Goal: Find specific page/section: Find specific page/section

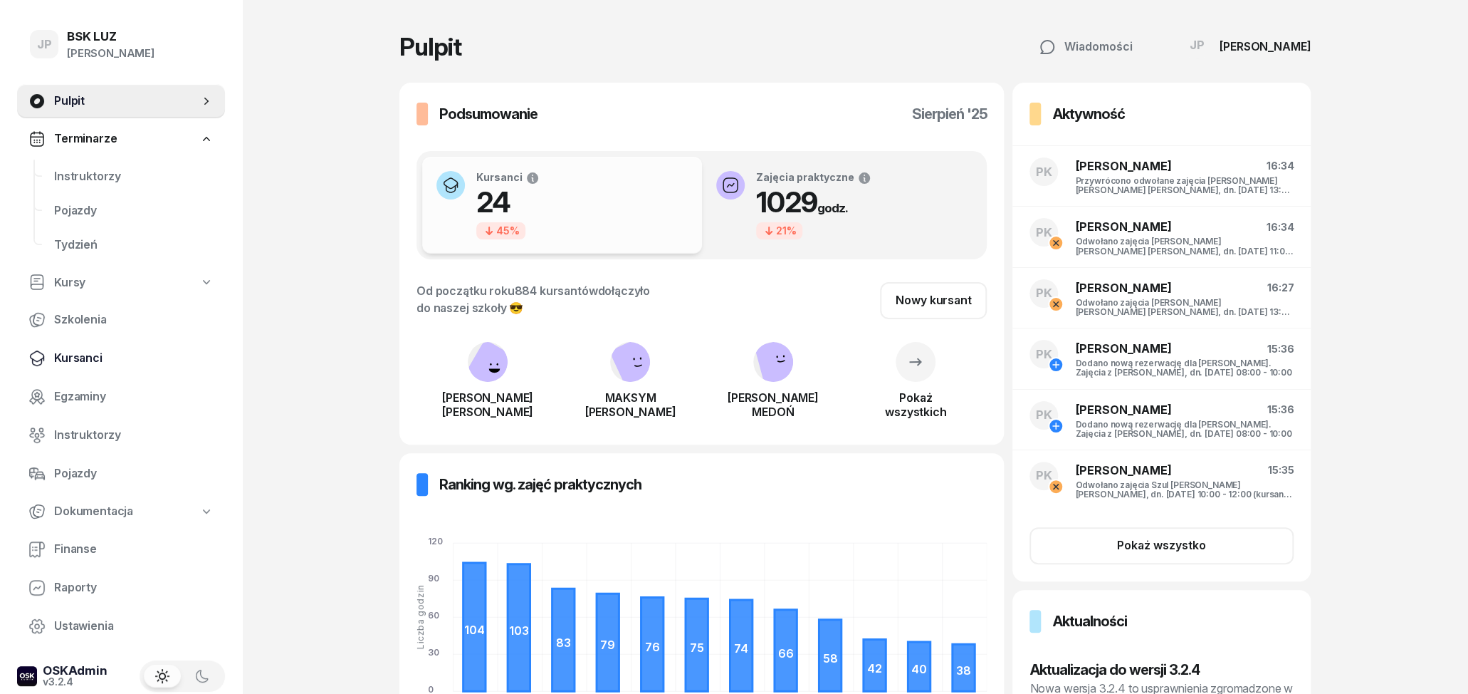
click at [95, 352] on span "Kursanci" at bounding box center [133, 358] width 159 height 19
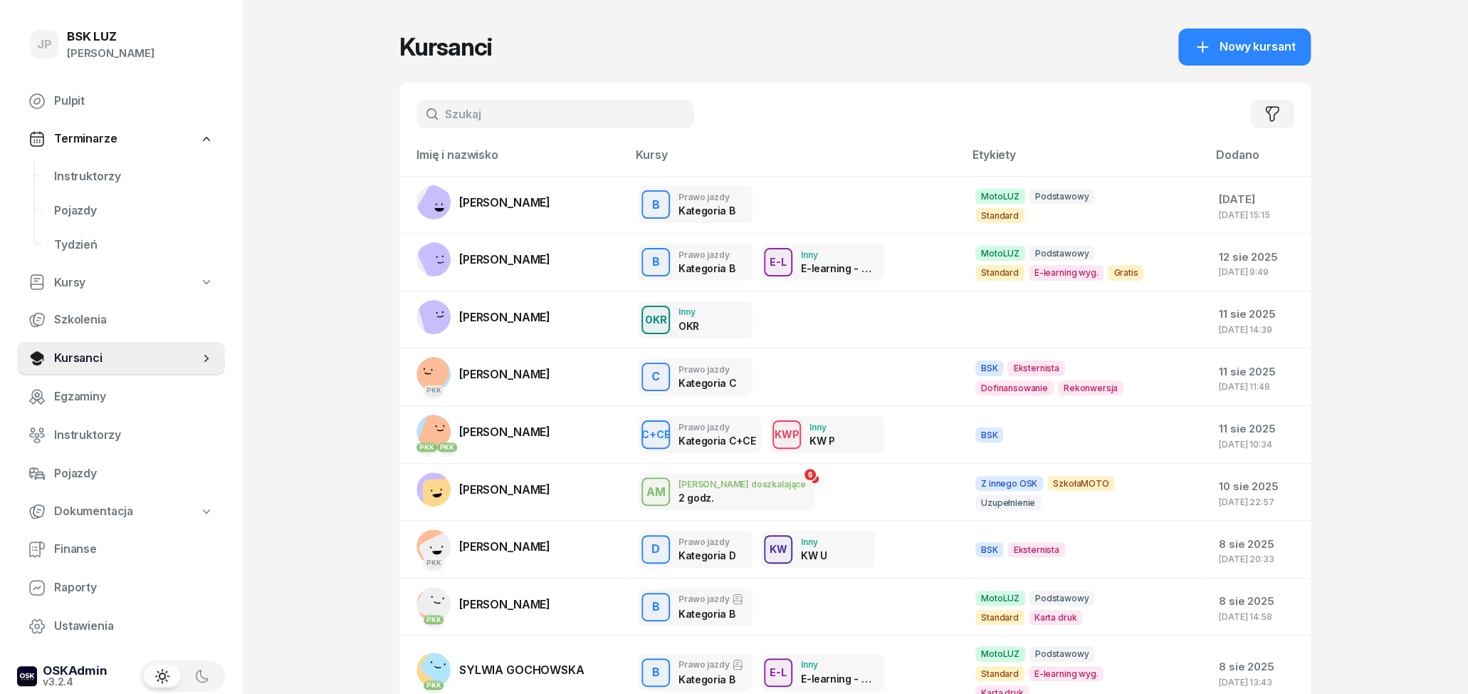
click at [499, 103] on input "text" at bounding box center [556, 114] width 278 height 28
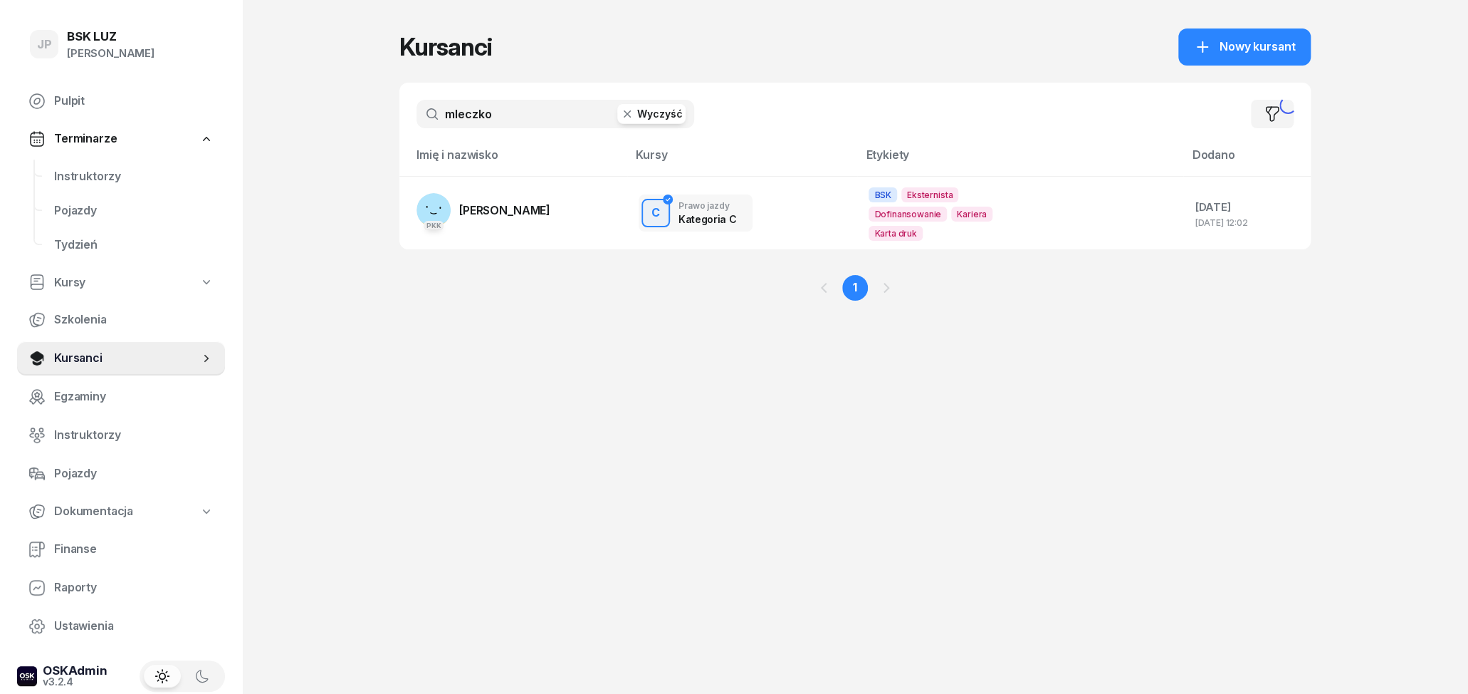
type input "mleczko"
click at [540, 204] on span "[PERSON_NAME]" at bounding box center [504, 210] width 91 height 14
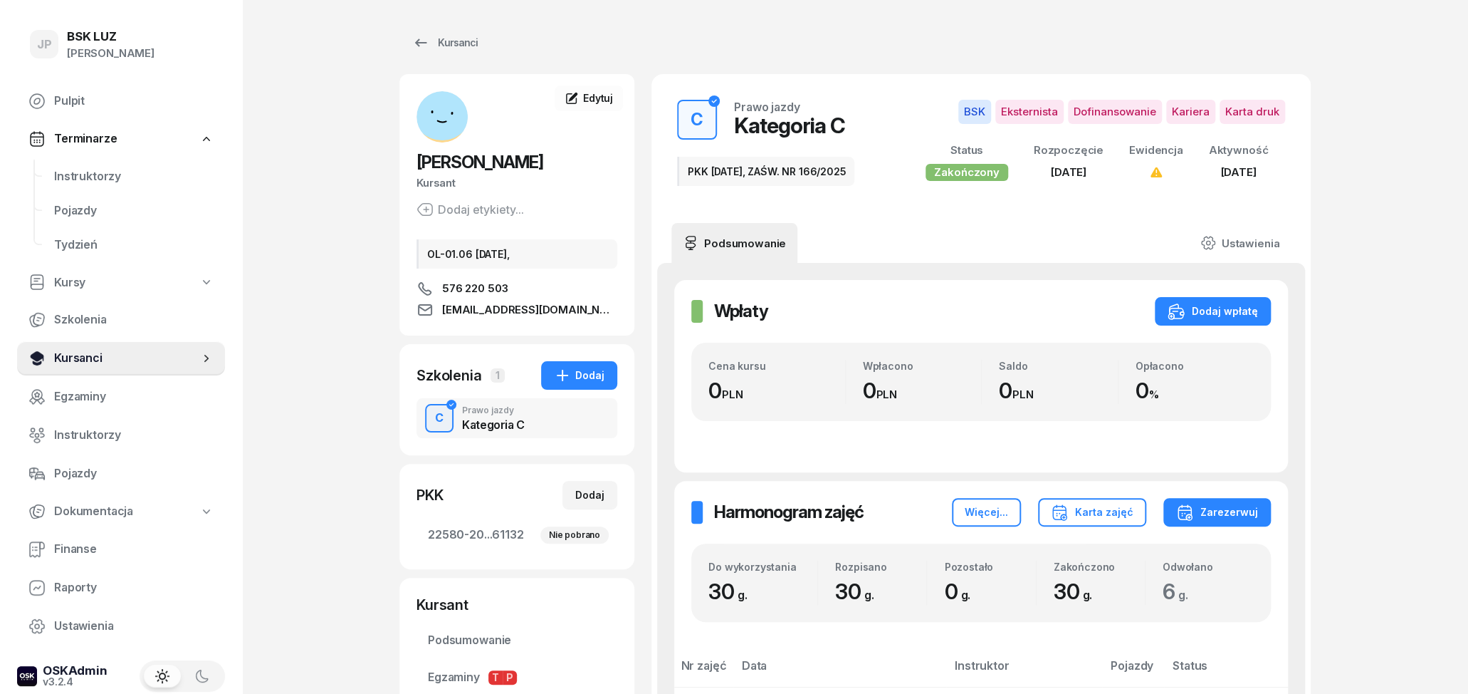
click at [108, 358] on span "Kursanci" at bounding box center [126, 358] width 145 height 19
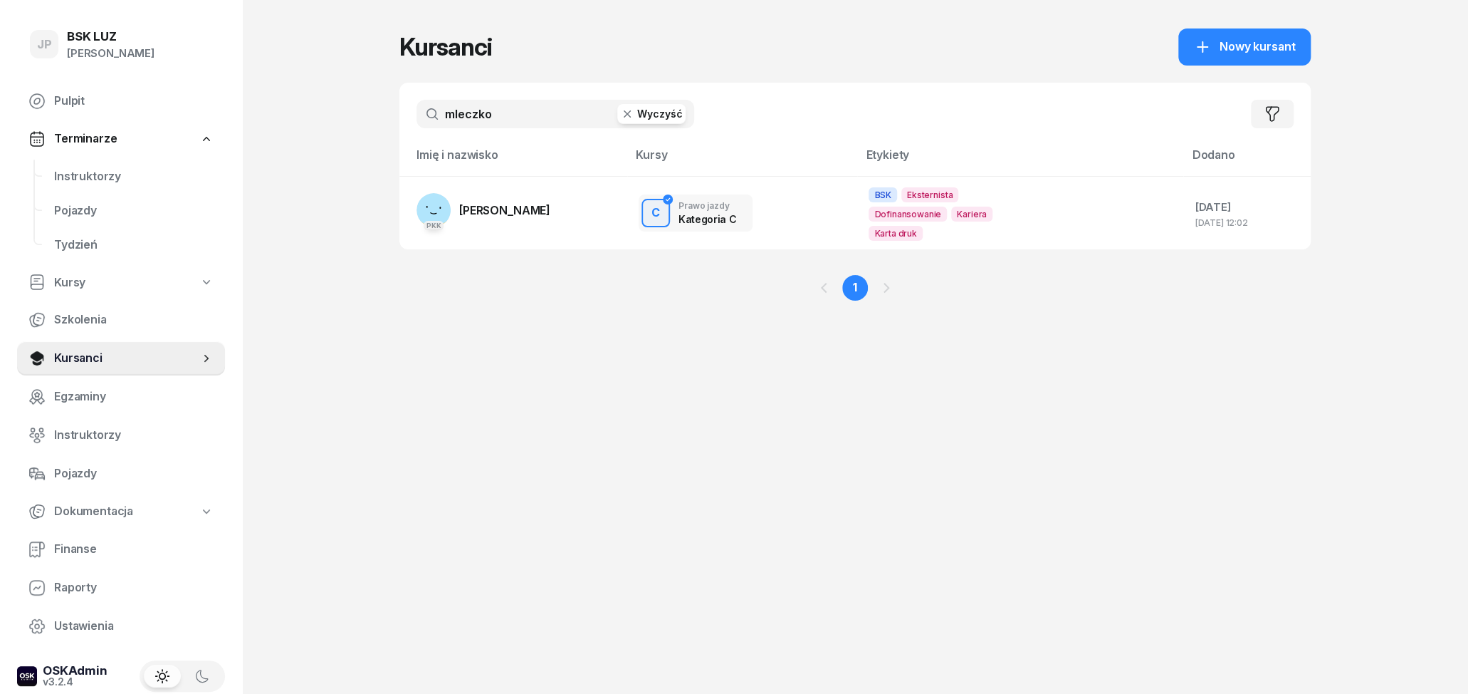
drag, startPoint x: 539, startPoint y: 112, endPoint x: 411, endPoint y: 107, distance: 128.3
click at [417, 105] on input "mleczko" at bounding box center [556, 114] width 278 height 28
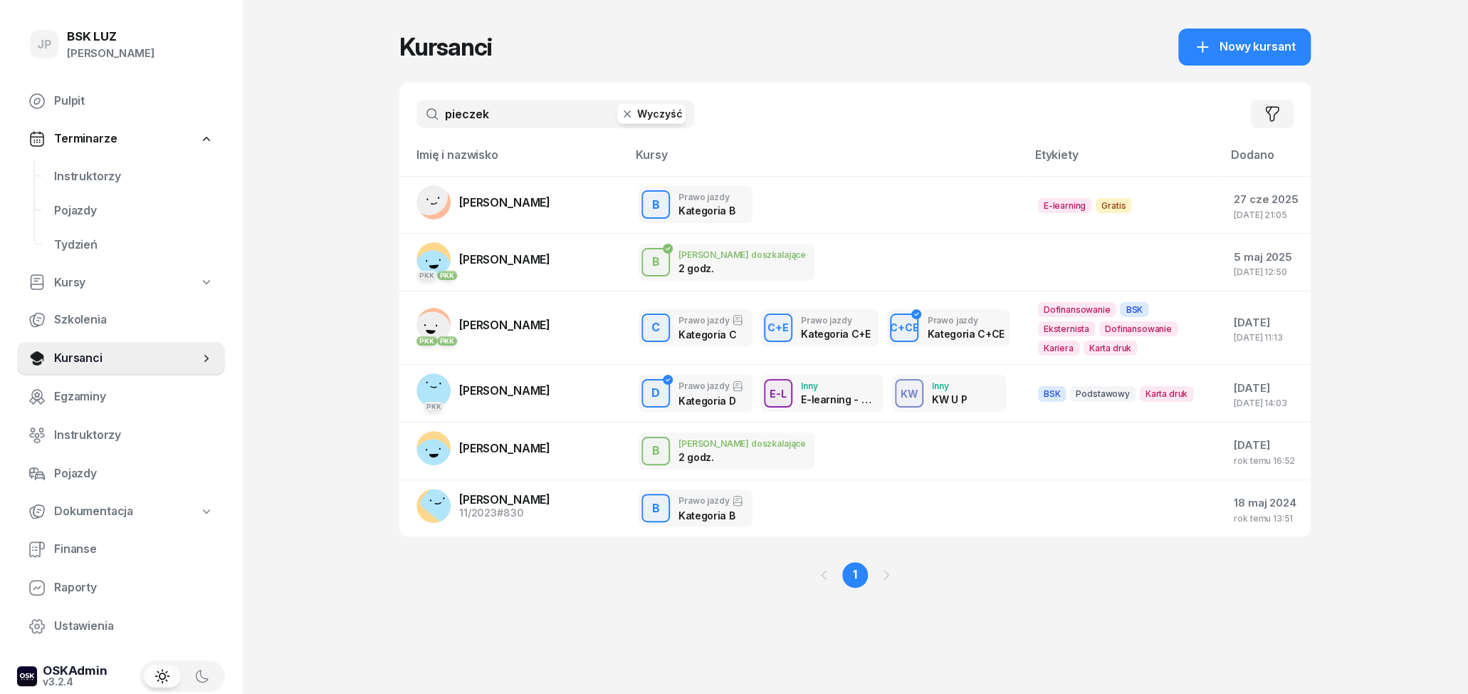
type input "pieczek"
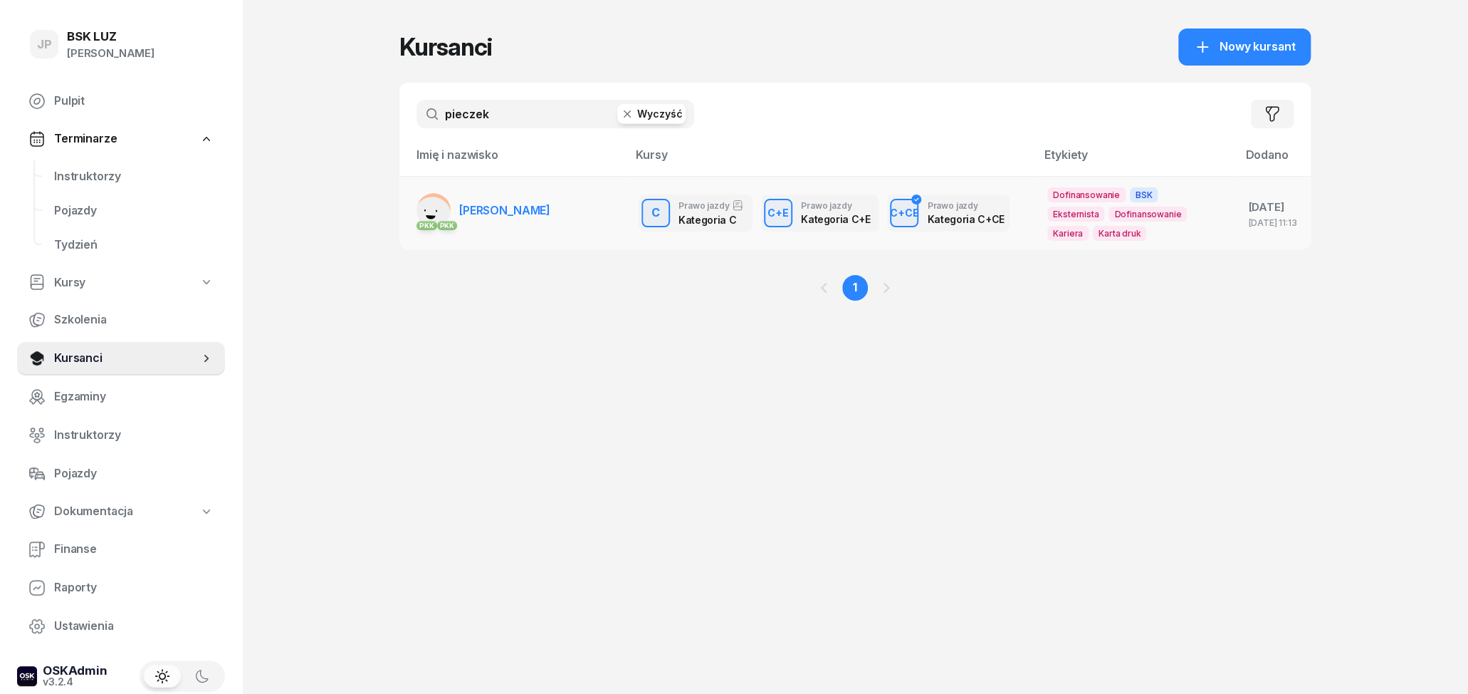
click at [501, 216] on span "[PERSON_NAME]" at bounding box center [504, 210] width 91 height 14
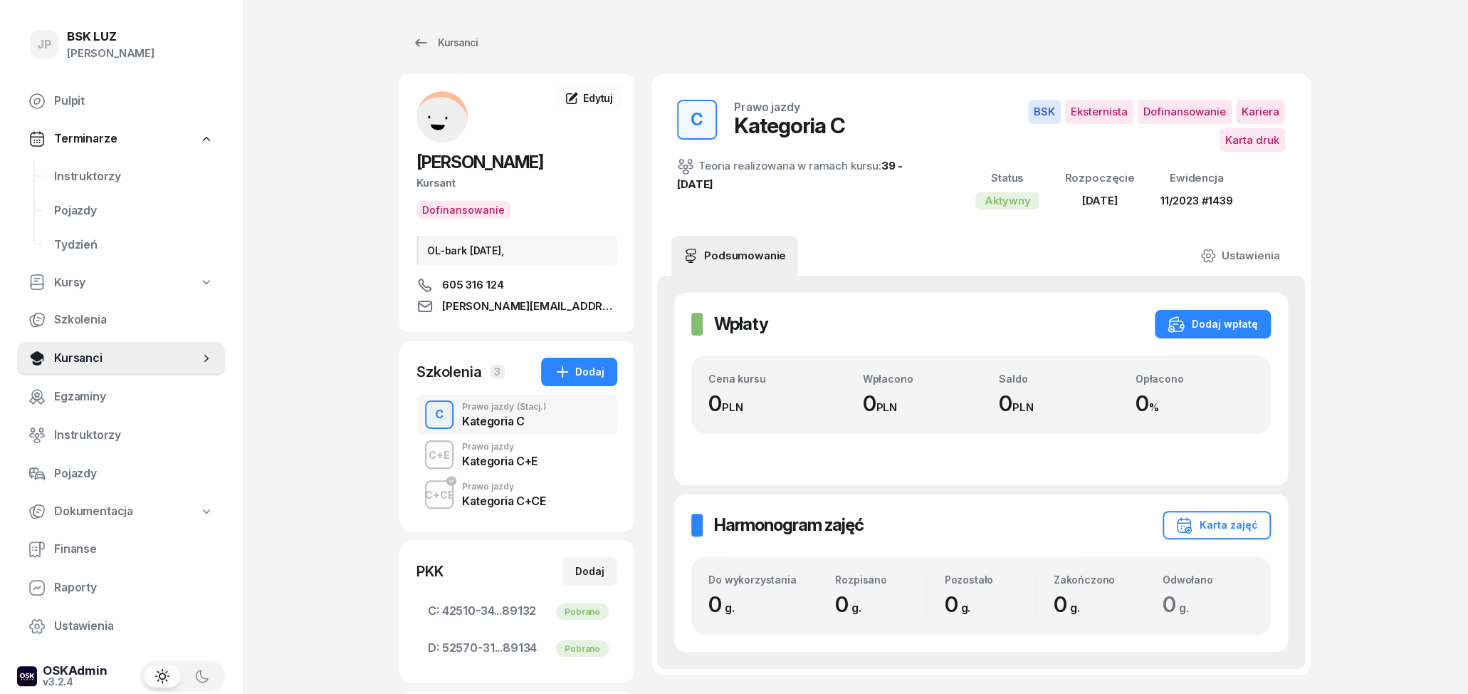
click at [567, 465] on div "C+E Prawo jazdy Kategoria C+E" at bounding box center [517, 454] width 201 height 40
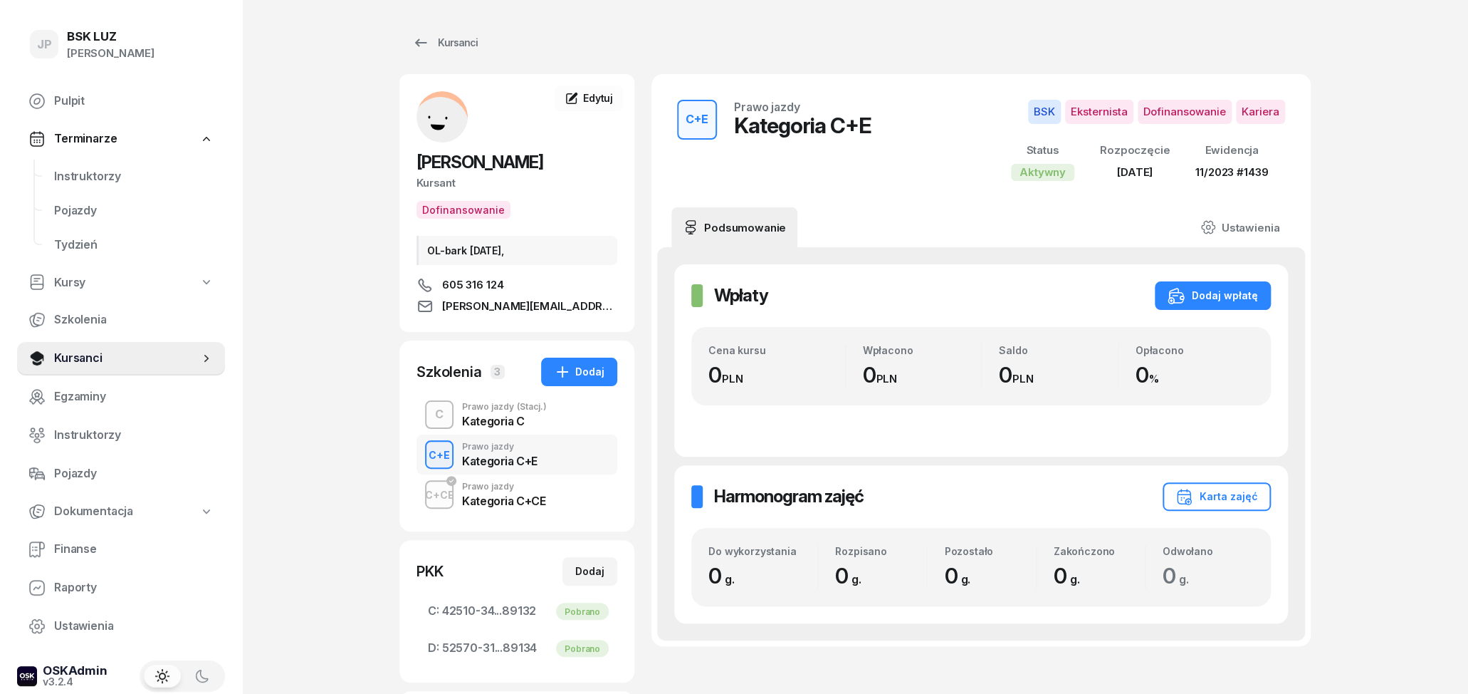
click at [542, 424] on div "Kategoria C" at bounding box center [504, 420] width 85 height 11
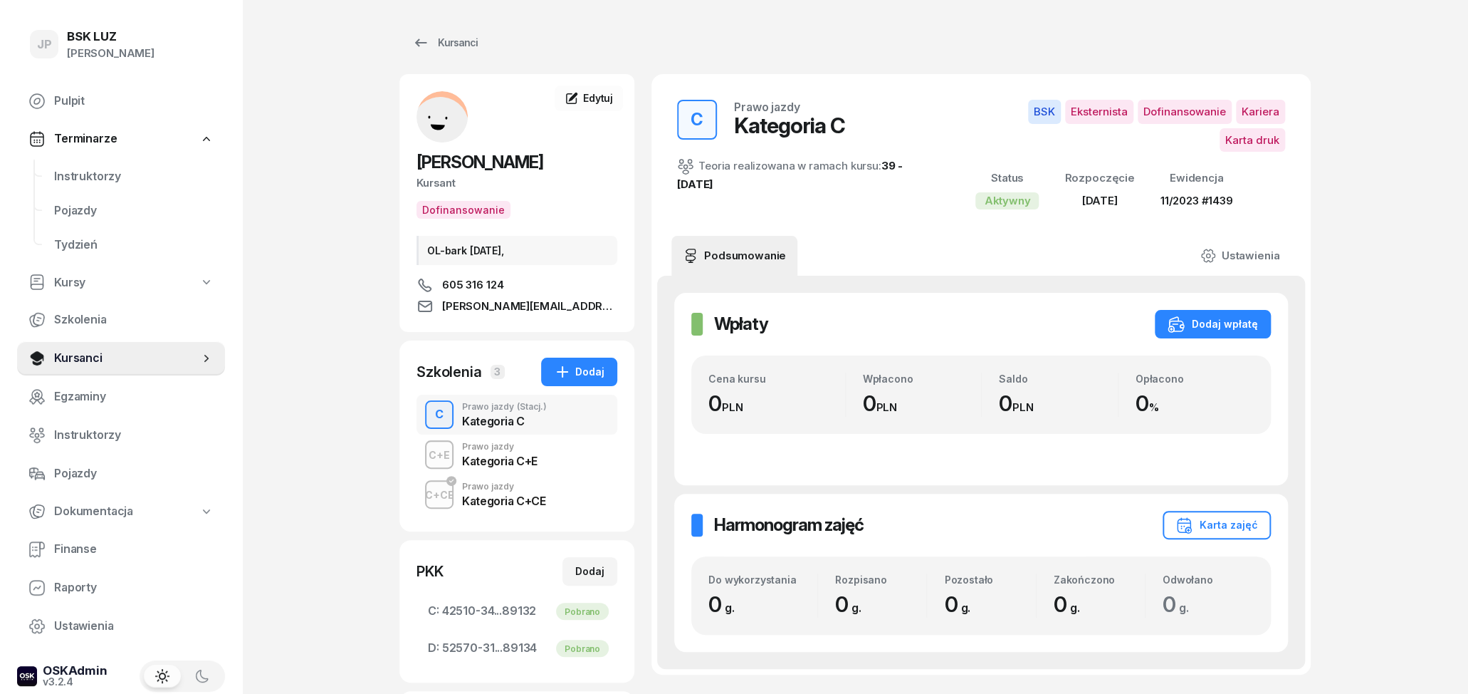
click at [542, 452] on div "C+E Prawo jazdy Kategoria C+E" at bounding box center [517, 454] width 201 height 40
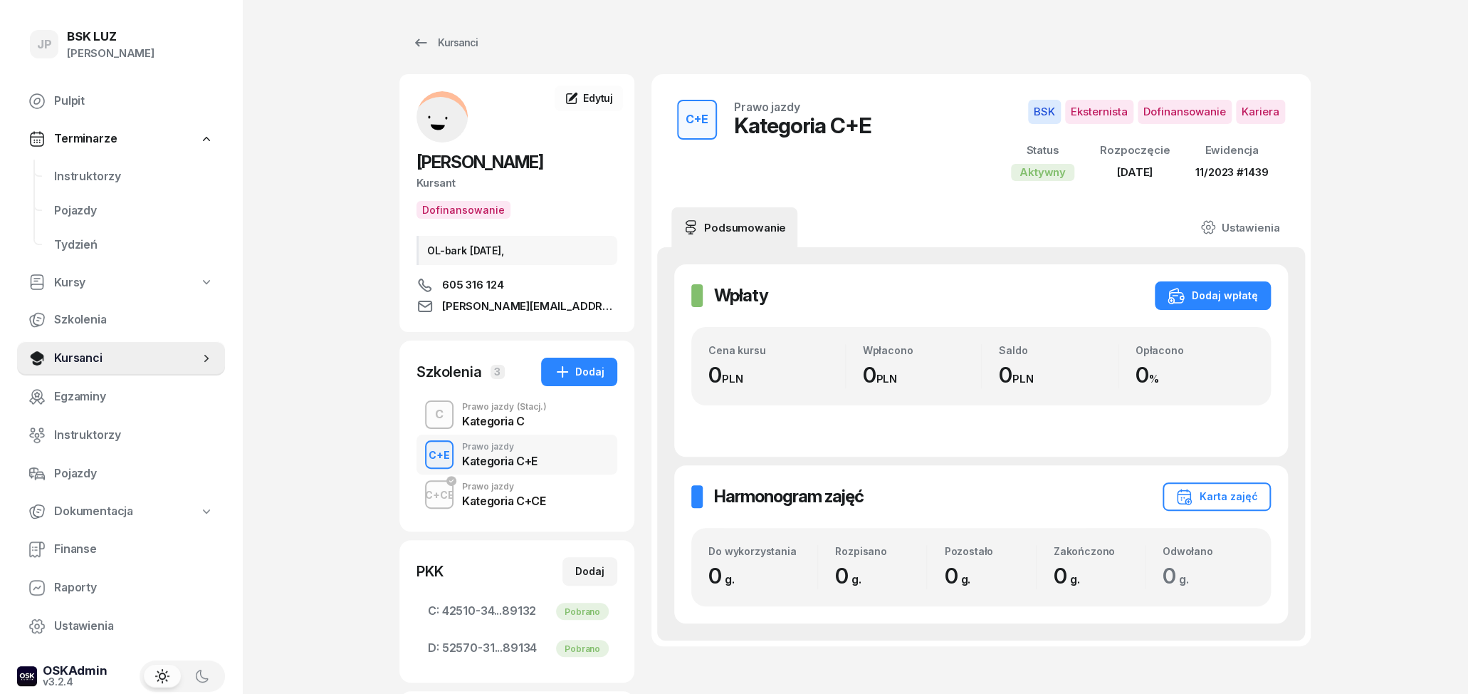
click at [509, 418] on div "Kategoria C" at bounding box center [504, 420] width 85 height 11
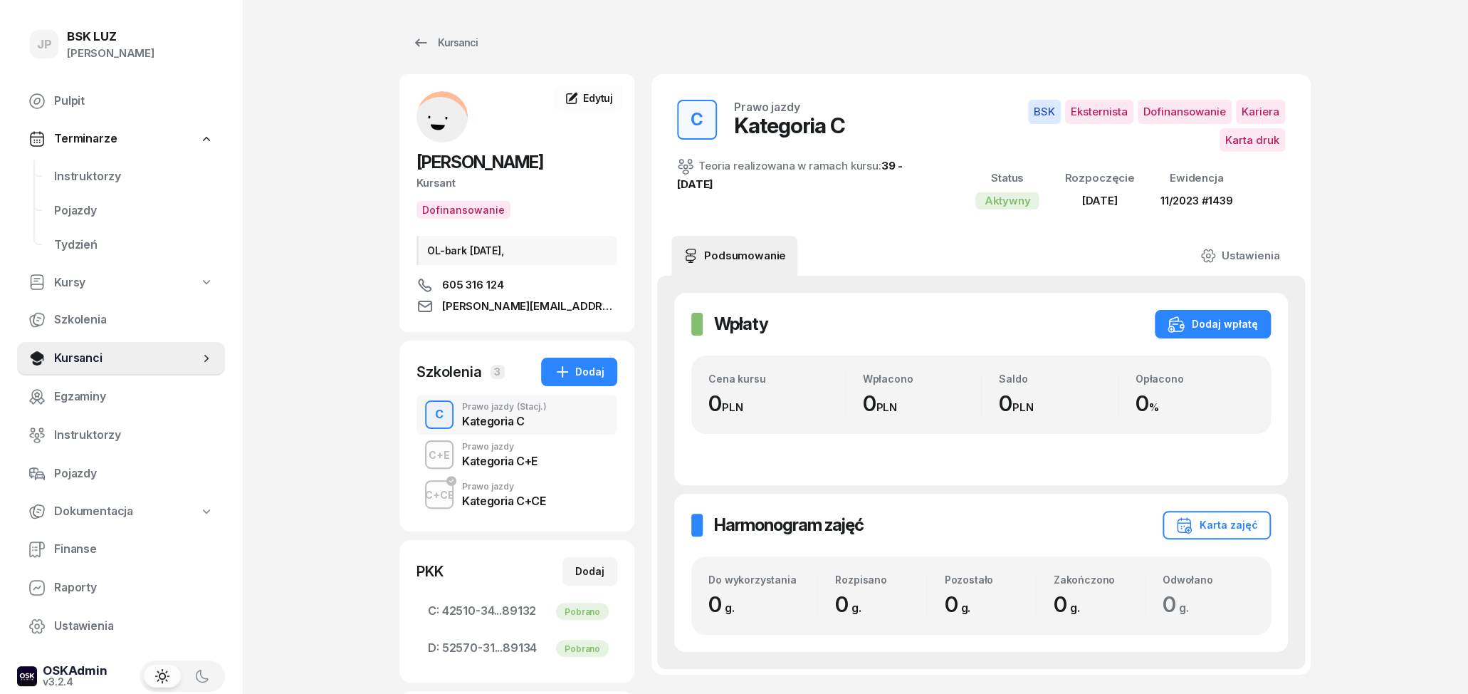
click at [524, 459] on div "Kategoria C+E" at bounding box center [499, 460] width 75 height 11
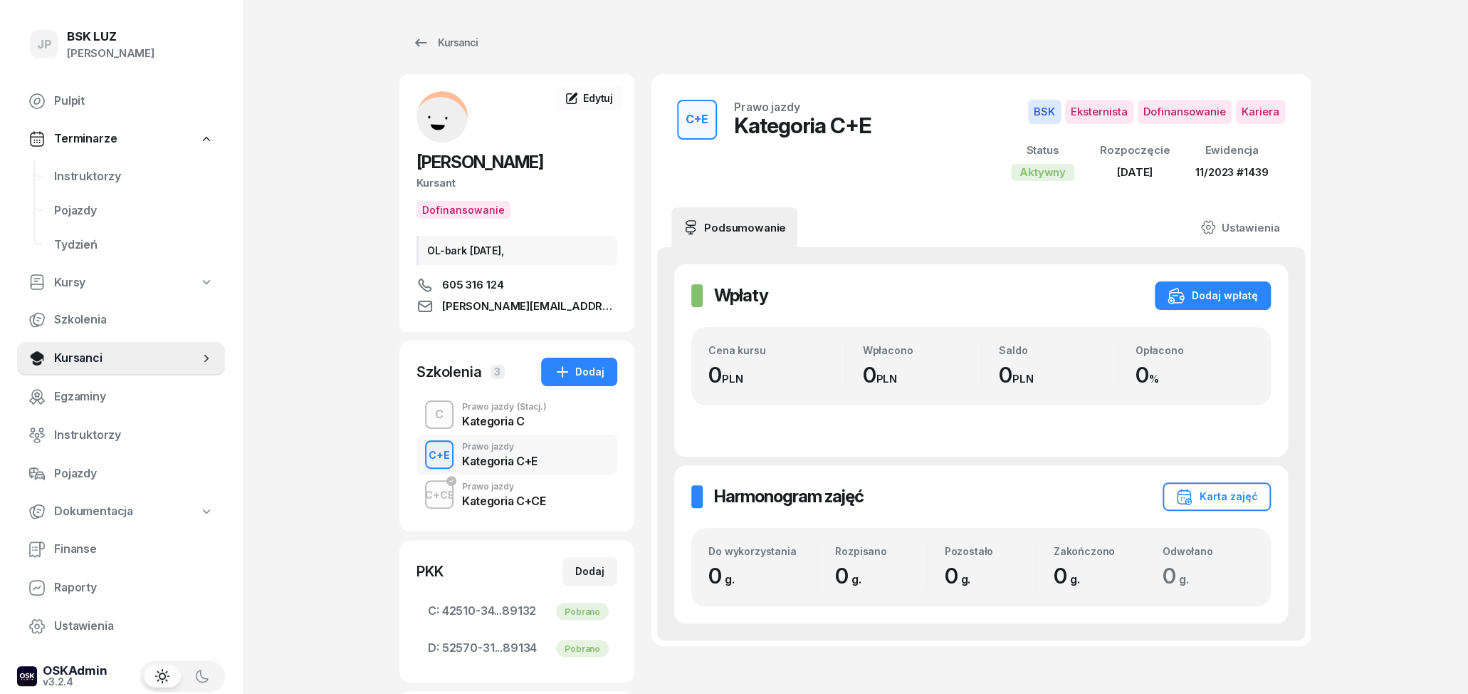
click at [525, 490] on div "Prawo jazdy" at bounding box center [503, 486] width 83 height 9
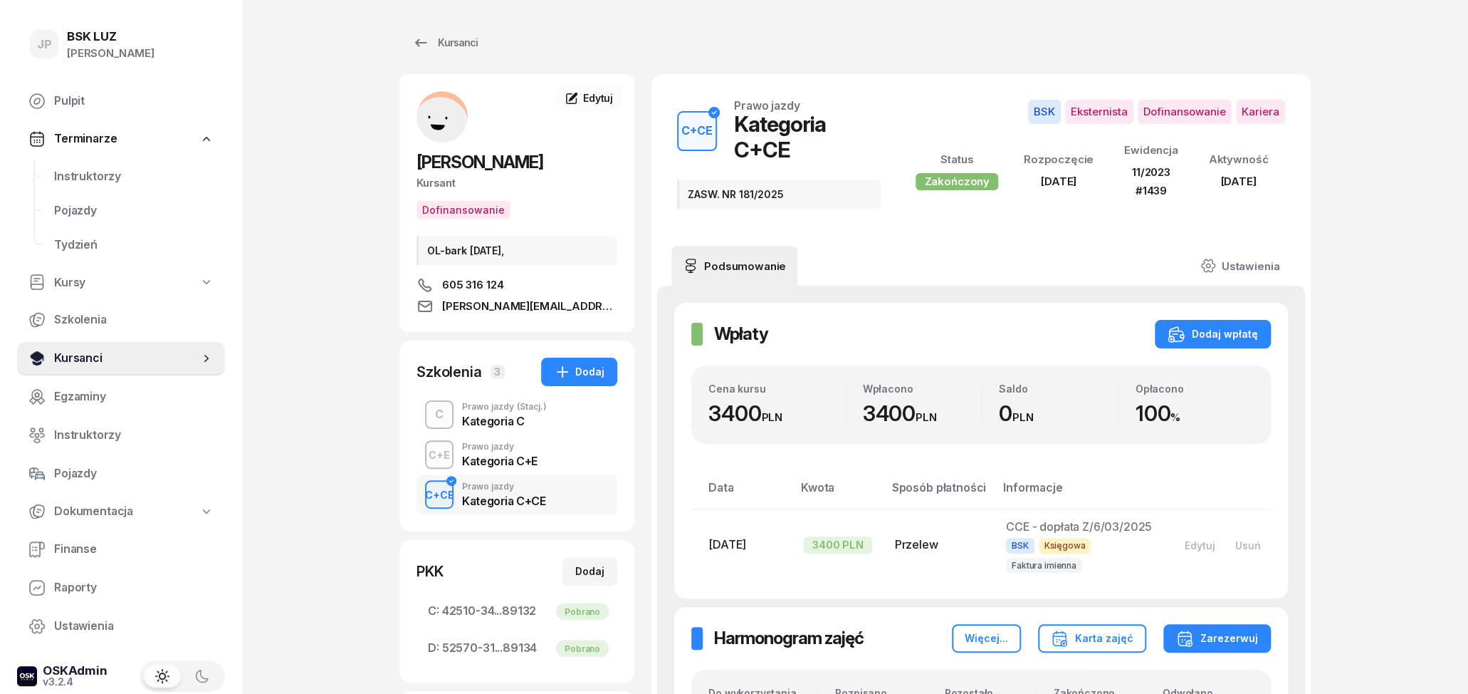
click at [67, 357] on span "Kursanci" at bounding box center [126, 358] width 145 height 19
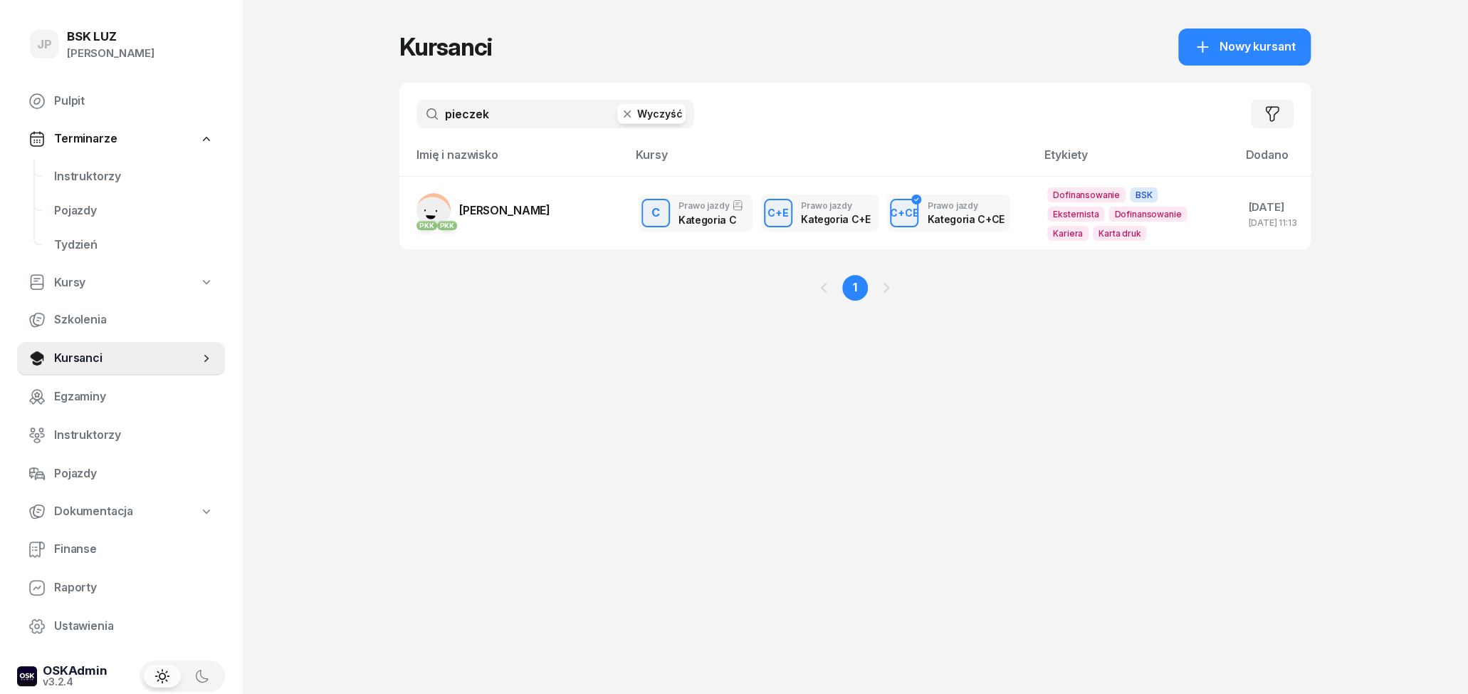
drag, startPoint x: 507, startPoint y: 110, endPoint x: 411, endPoint y: 114, distance: 96.2
click at [418, 111] on input "pieczek" at bounding box center [556, 114] width 278 height 28
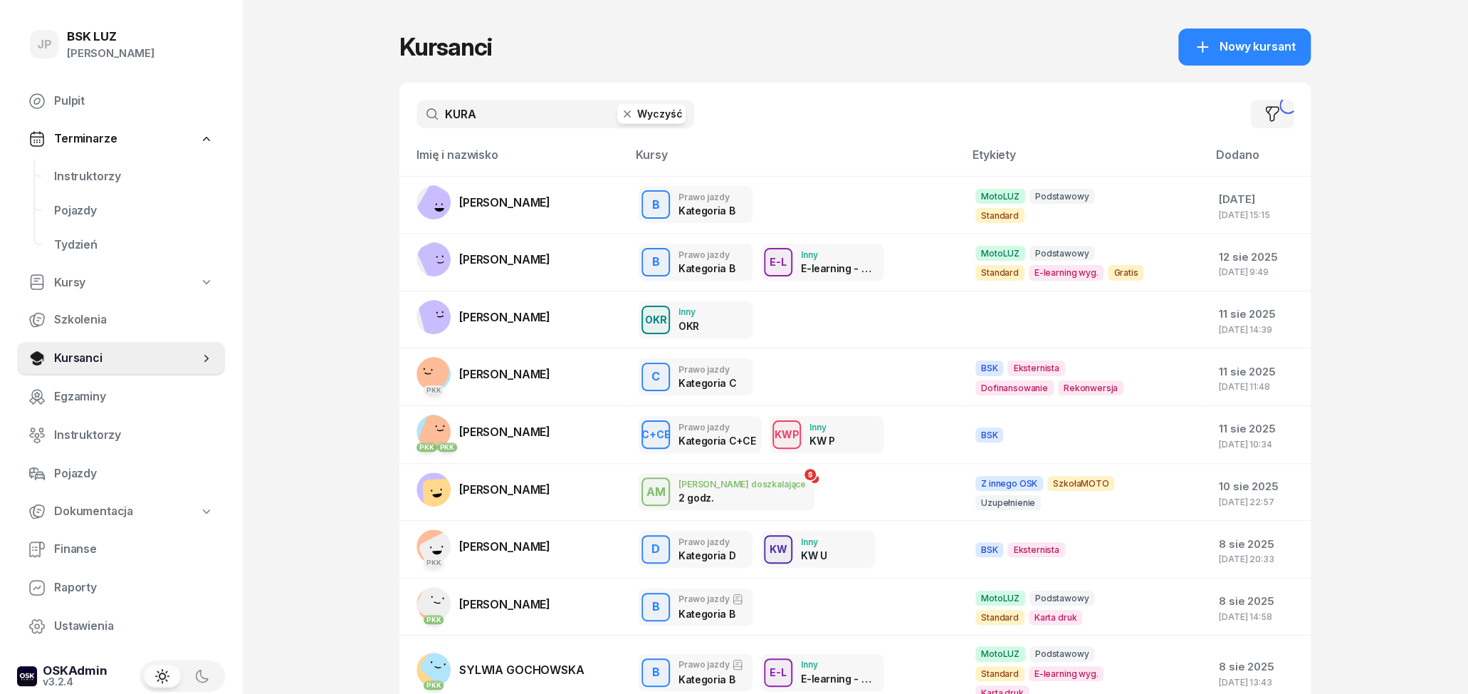
type input "KURA"
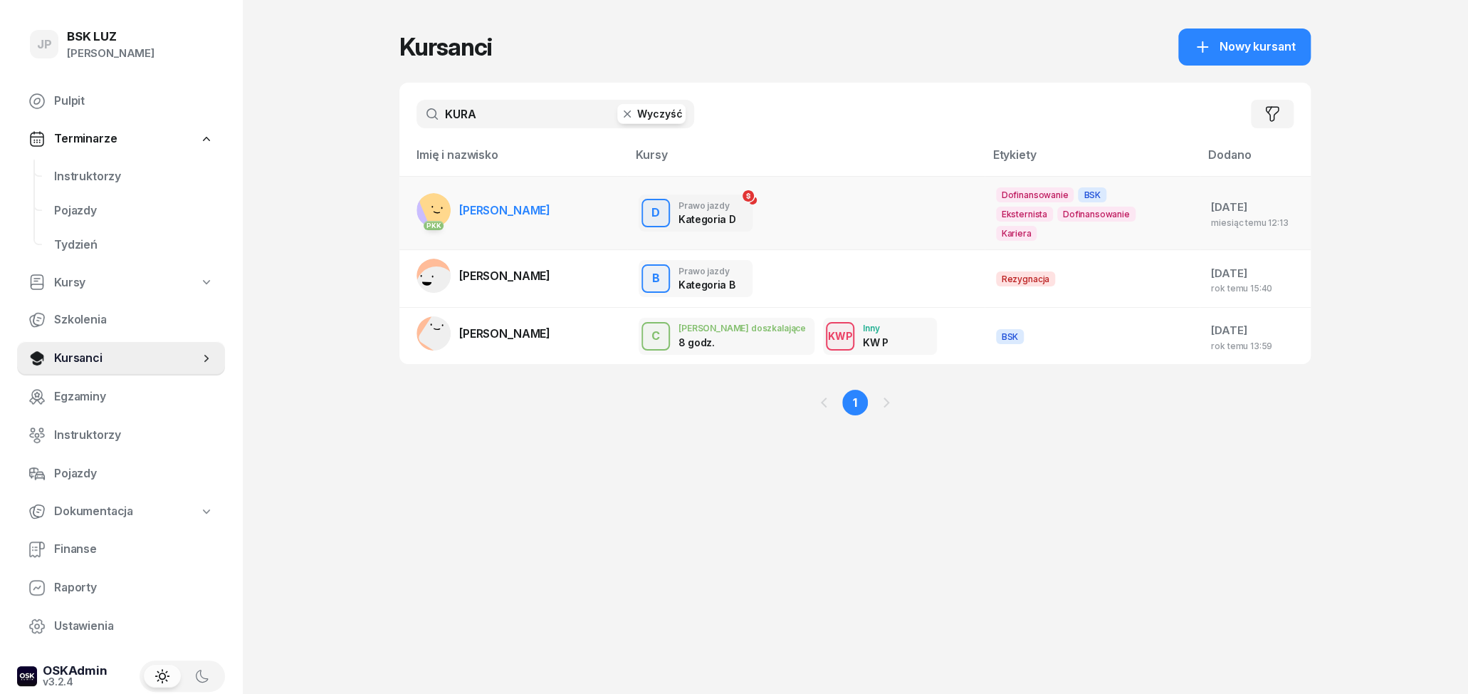
click at [577, 215] on td "PKK [PERSON_NAME]" at bounding box center [513, 213] width 228 height 74
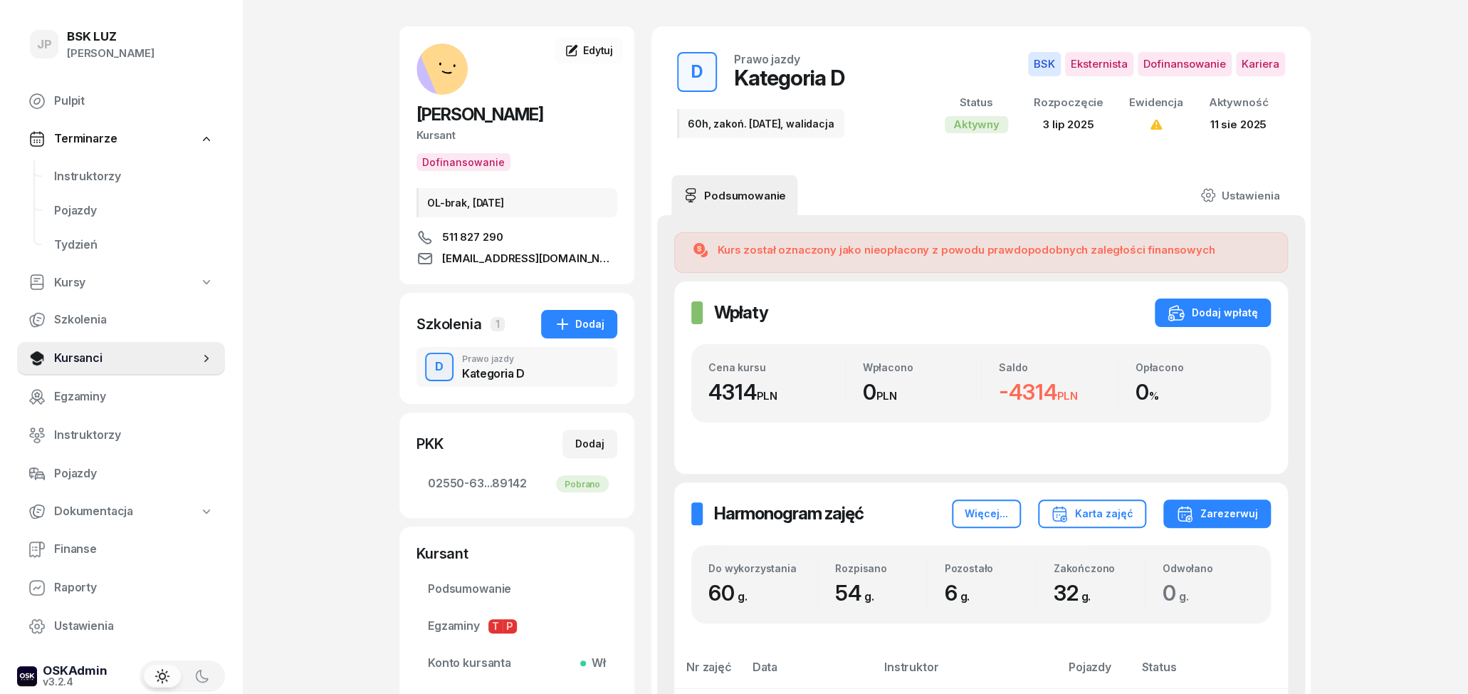
scroll to position [74, 0]
